Goal: Information Seeking & Learning: Learn about a topic

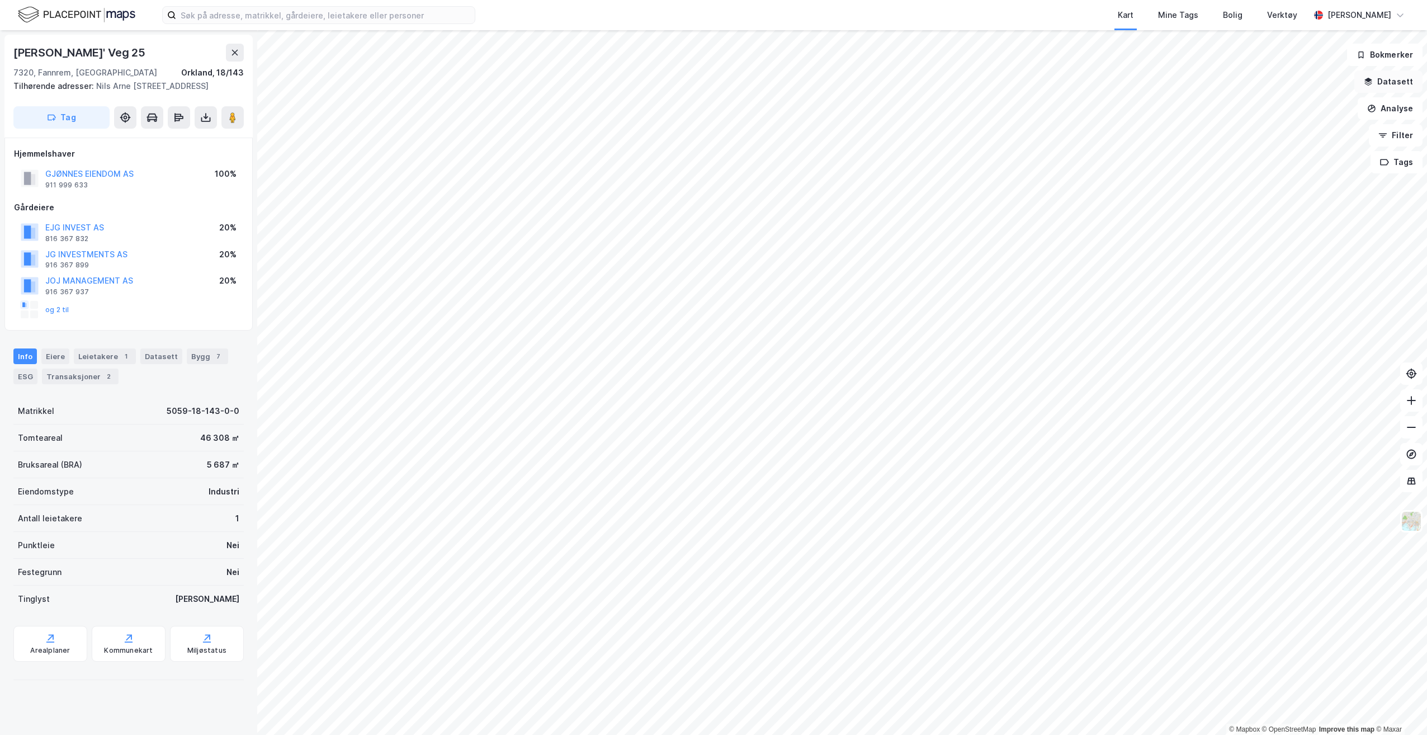
click at [1373, 81] on icon "button" at bounding box center [1368, 81] width 9 height 9
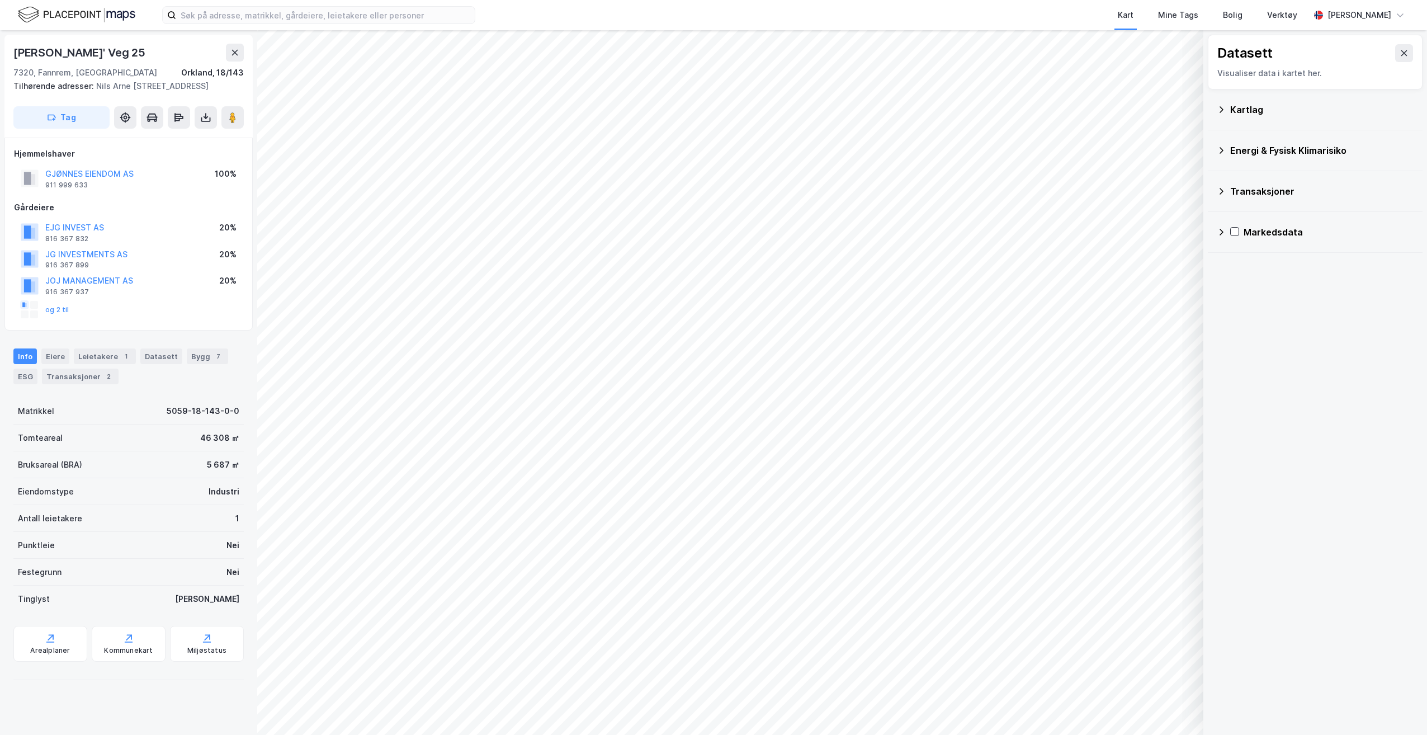
click at [1227, 109] on div "Kartlag" at bounding box center [1315, 109] width 197 height 27
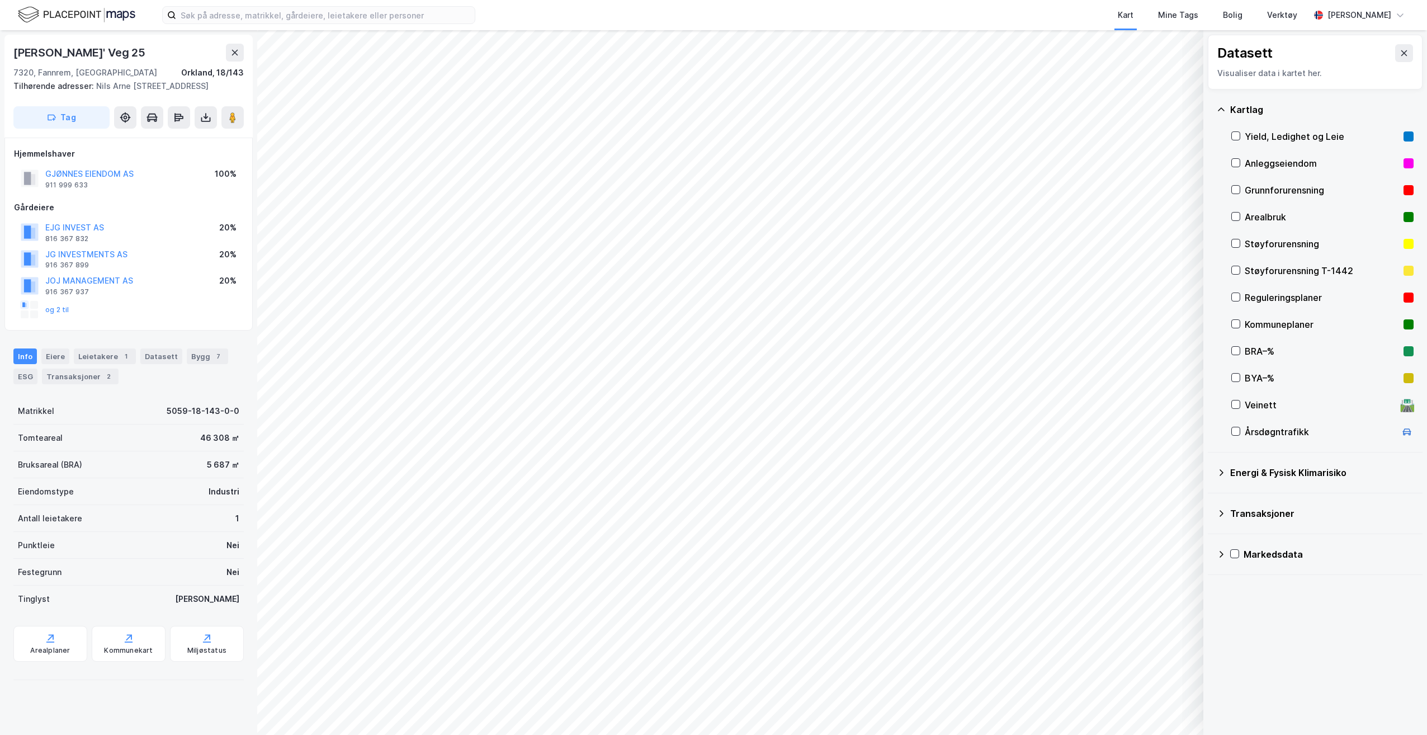
click at [1270, 300] on div "Reguleringsplaner" at bounding box center [1322, 297] width 154 height 13
click at [54, 648] on div "Arealplaner" at bounding box center [50, 650] width 40 height 9
click at [1241, 296] on div "Reguleringsplaner" at bounding box center [1323, 297] width 182 height 27
click at [1238, 321] on icon at bounding box center [1236, 324] width 8 height 8
